Goal: Information Seeking & Learning: Learn about a topic

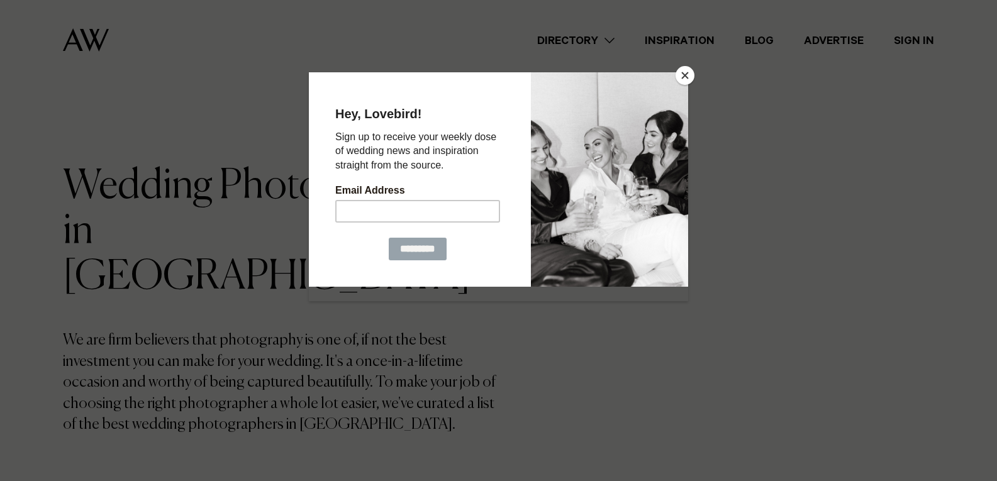
click at [687, 75] on button "Close" at bounding box center [684, 75] width 19 height 19
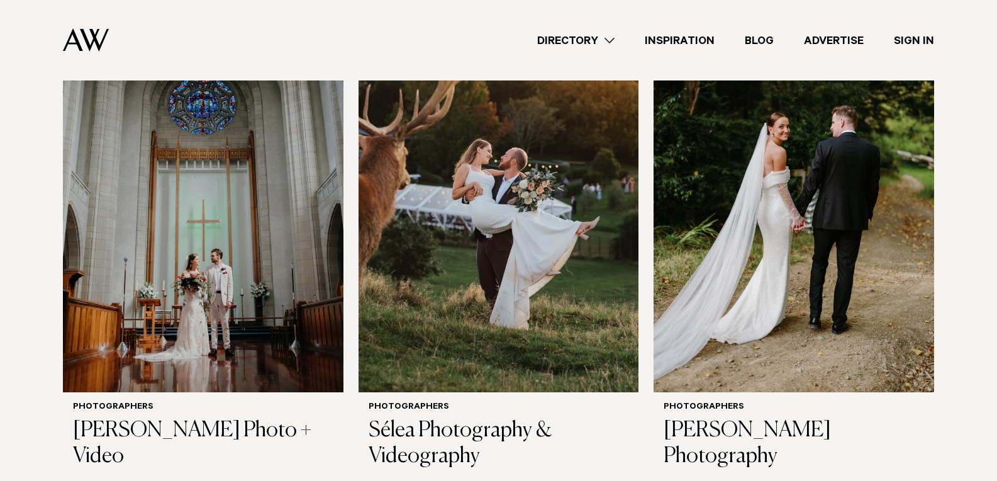
scroll to position [1428, 0]
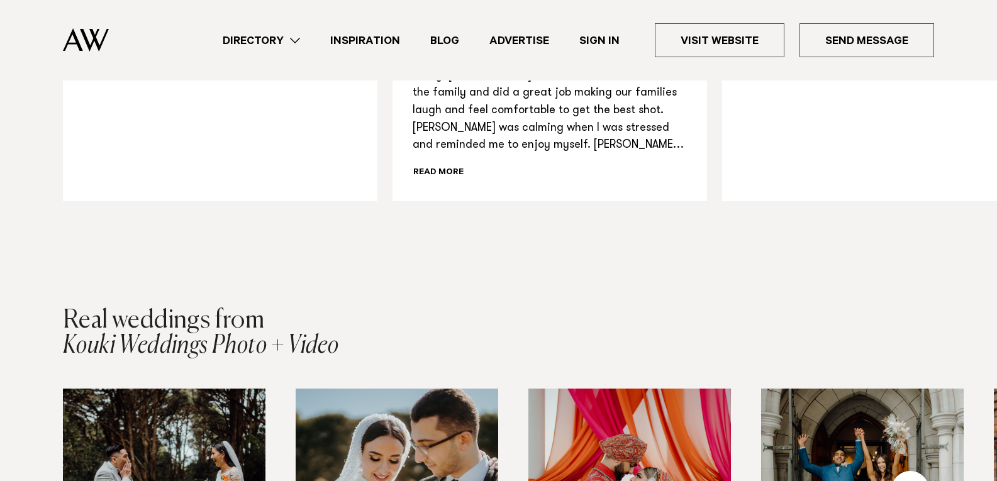
scroll to position [1698, 0]
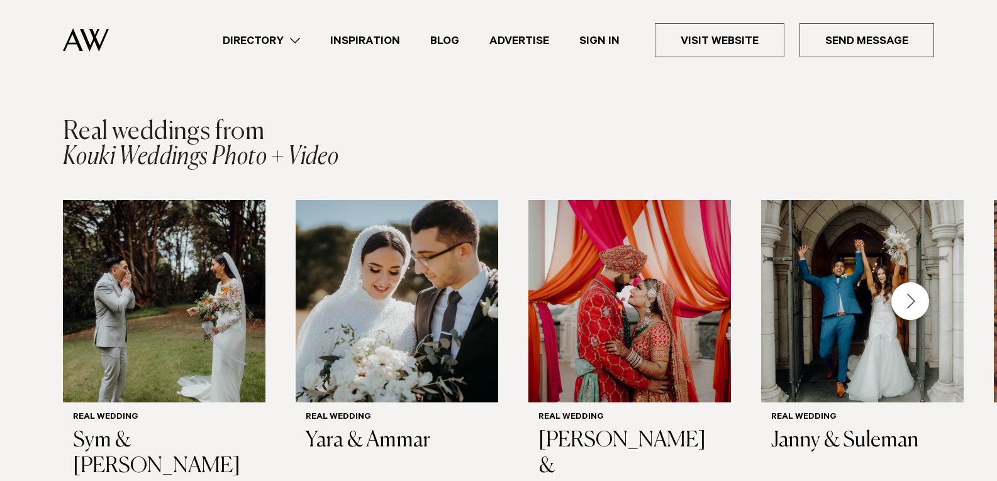
click at [904, 293] on div "Next slide" at bounding box center [910, 301] width 38 height 38
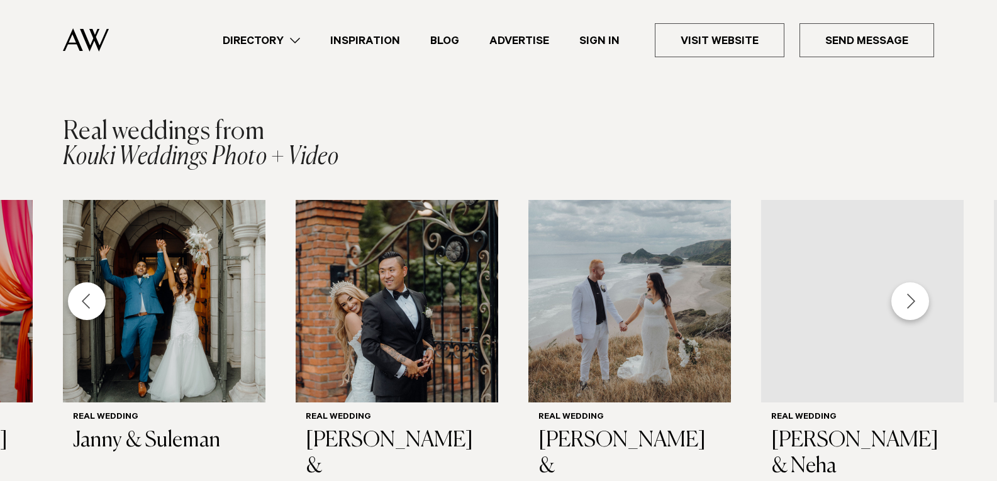
click at [904, 293] on div "Next slide" at bounding box center [910, 301] width 38 height 38
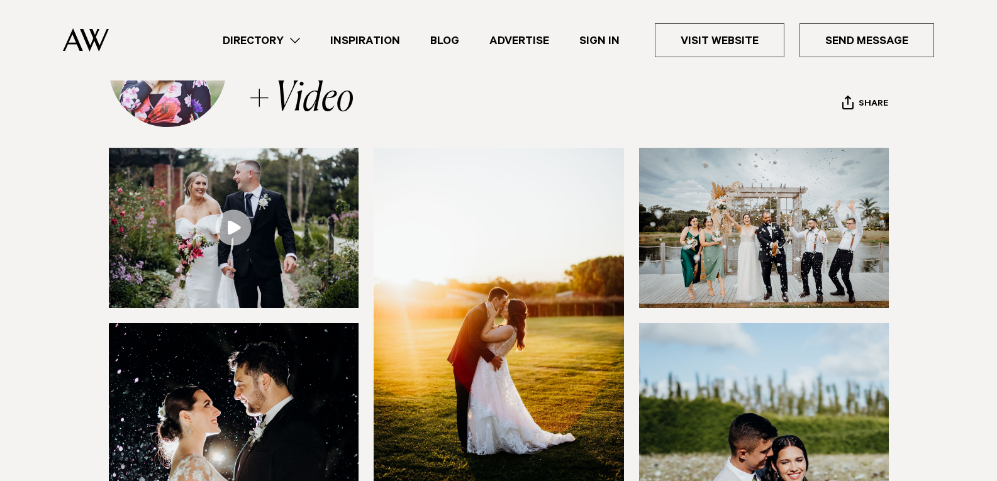
scroll to position [126, 0]
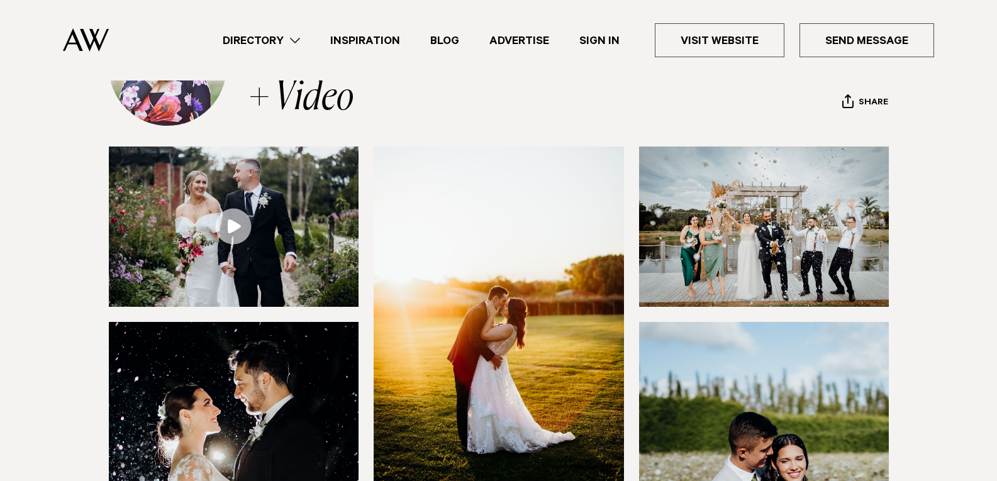
click at [229, 221] on link at bounding box center [234, 227] width 250 height 160
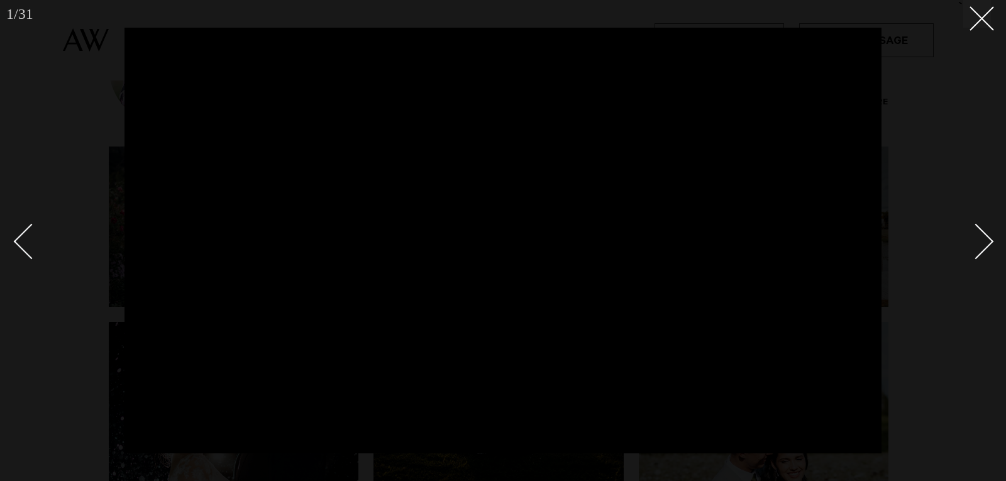
click at [975, 28] on div at bounding box center [503, 240] width 1006 height 481
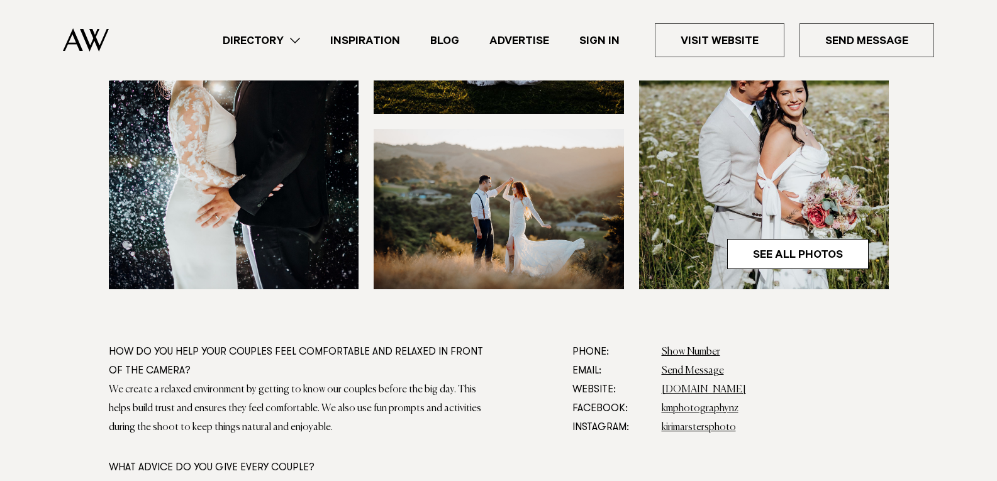
scroll to position [566, 0]
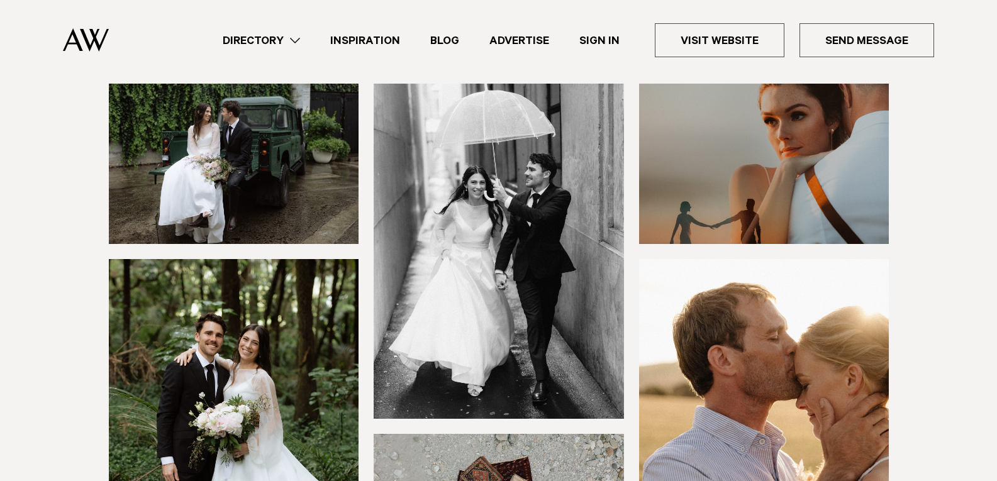
scroll to position [63, 0]
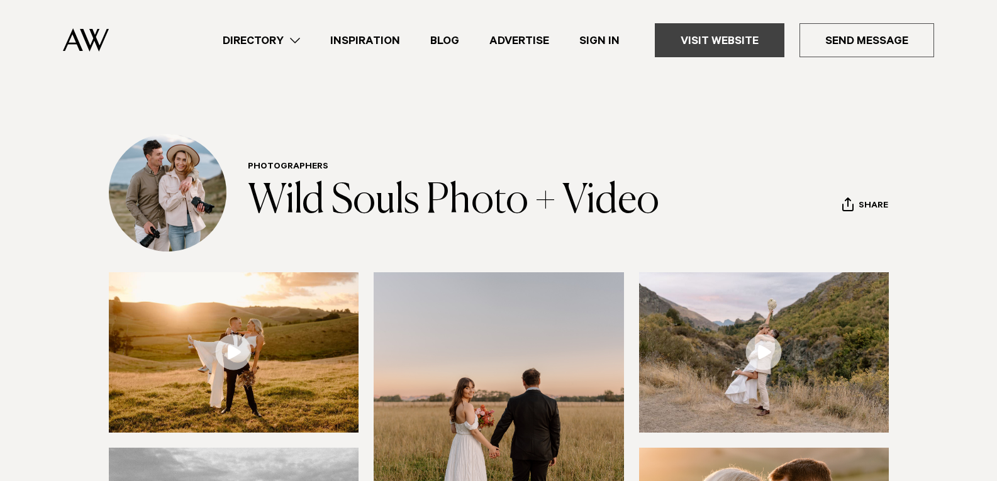
click at [746, 45] on link "Visit Website" at bounding box center [720, 40] width 130 height 34
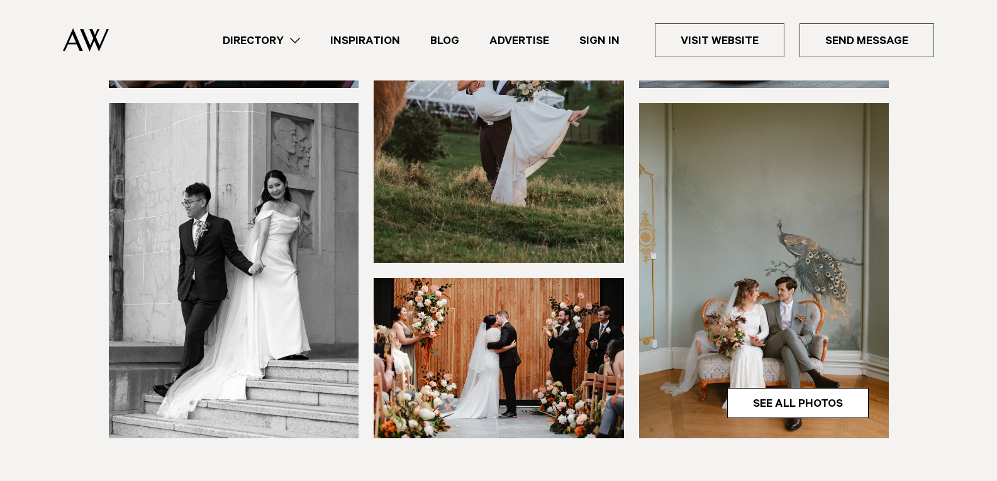
scroll to position [377, 0]
